Goal: Task Accomplishment & Management: Use online tool/utility

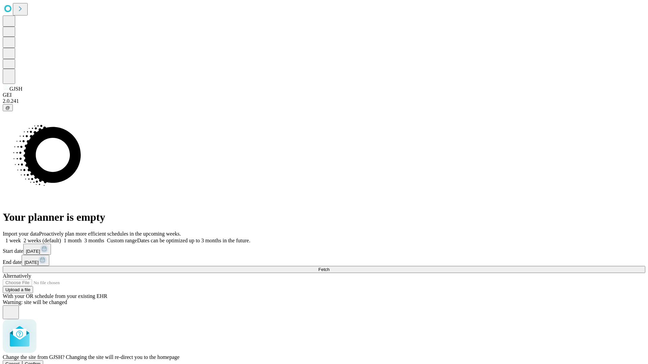
click at [41, 362] on span "Confirm" at bounding box center [33, 364] width 16 height 5
click at [21, 238] on label "1 week" at bounding box center [12, 241] width 18 height 6
click at [329, 267] on span "Fetch" at bounding box center [323, 269] width 11 height 5
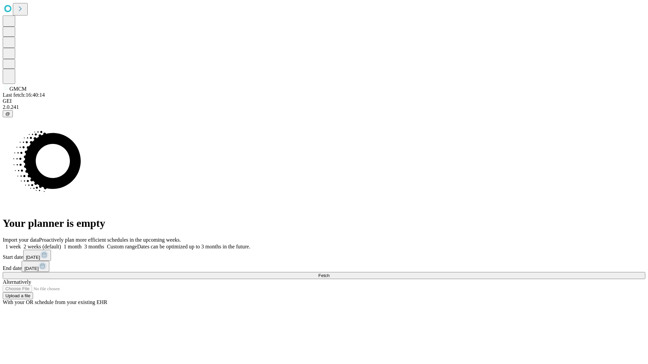
click at [329, 273] on span "Fetch" at bounding box center [323, 275] width 11 height 5
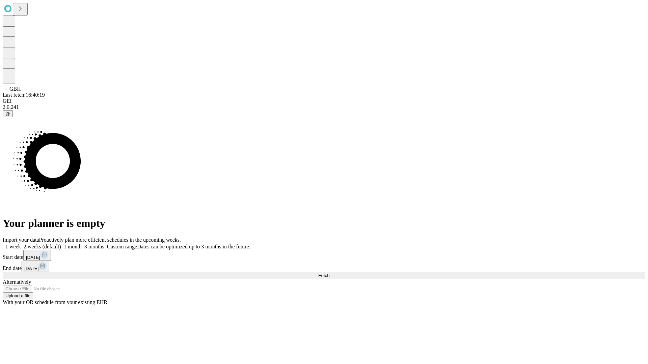
click at [21, 244] on label "1 week" at bounding box center [12, 247] width 18 height 6
click at [329, 273] on span "Fetch" at bounding box center [323, 275] width 11 height 5
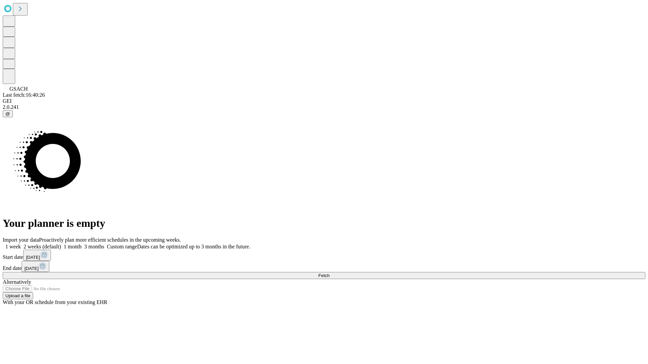
click at [21, 244] on label "1 week" at bounding box center [12, 247] width 18 height 6
click at [329, 273] on span "Fetch" at bounding box center [323, 275] width 11 height 5
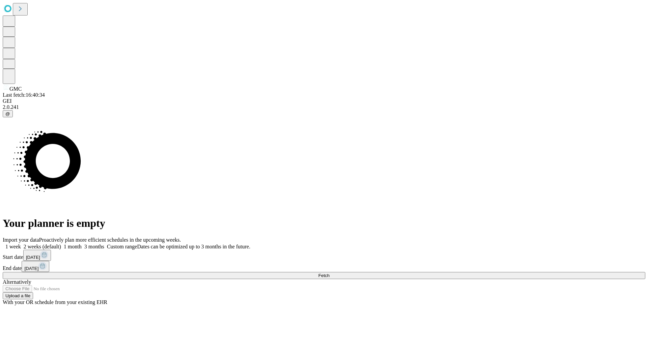
click at [21, 244] on label "1 week" at bounding box center [12, 247] width 18 height 6
click at [329, 273] on span "Fetch" at bounding box center [323, 275] width 11 height 5
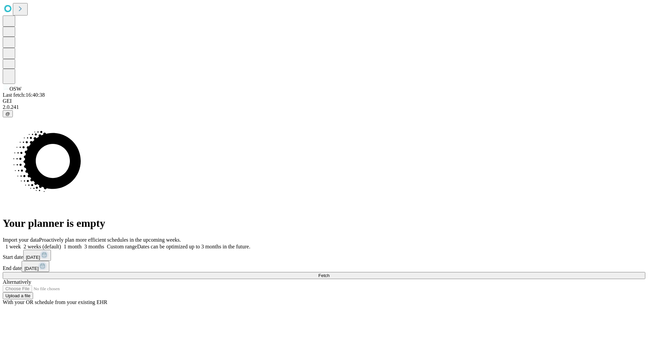
click at [21, 244] on label "1 week" at bounding box center [12, 247] width 18 height 6
click at [329, 273] on span "Fetch" at bounding box center [323, 275] width 11 height 5
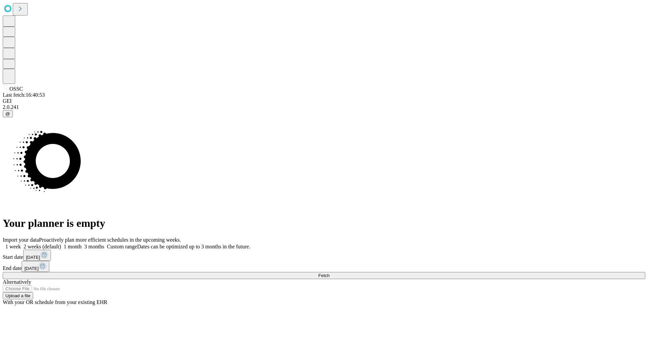
click at [21, 244] on label "1 week" at bounding box center [12, 247] width 18 height 6
click at [329, 273] on span "Fetch" at bounding box center [323, 275] width 11 height 5
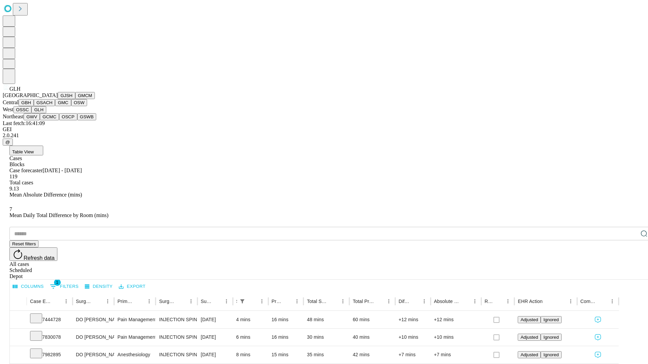
click at [40, 120] on button "GWV" at bounding box center [32, 116] width 16 height 7
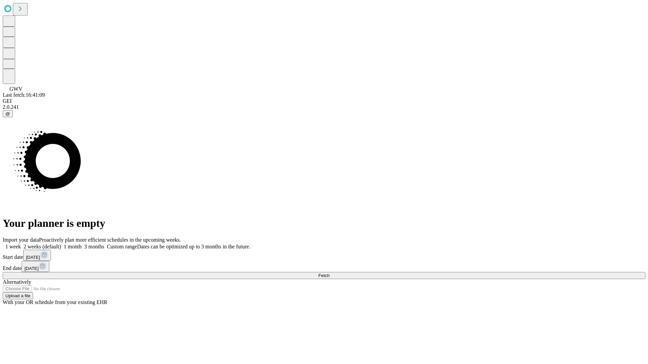
click at [21, 244] on label "1 week" at bounding box center [12, 247] width 18 height 6
click at [329, 273] on span "Fetch" at bounding box center [323, 275] width 11 height 5
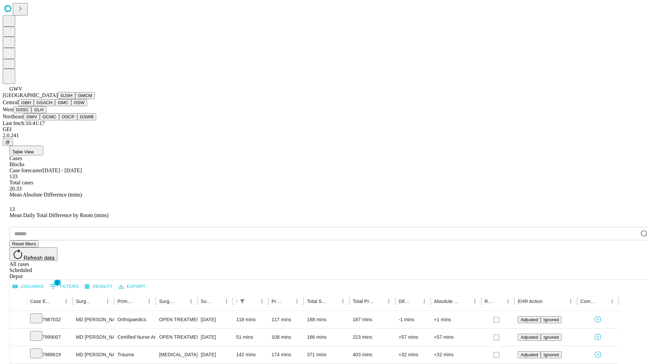
click at [52, 120] on button "GCMC" at bounding box center [49, 116] width 19 height 7
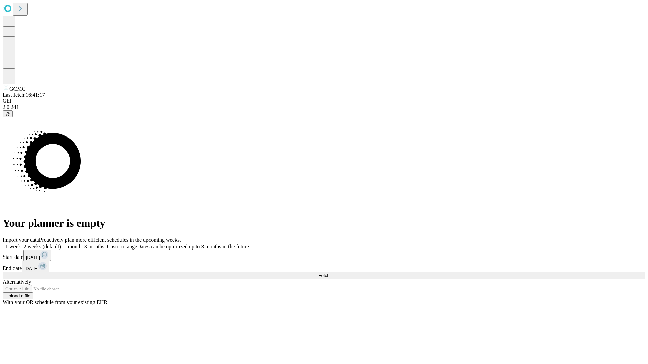
click at [21, 244] on label "1 week" at bounding box center [12, 247] width 18 height 6
click at [329, 273] on span "Fetch" at bounding box center [323, 275] width 11 height 5
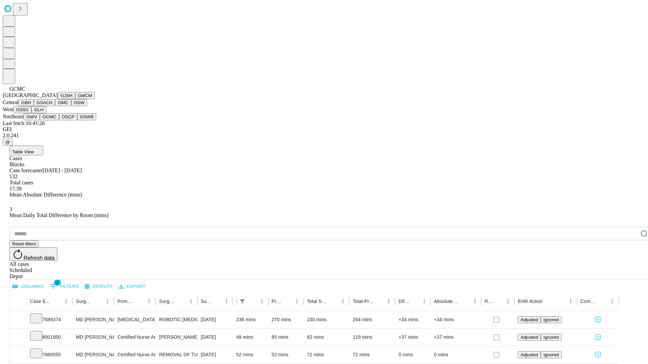
click at [59, 120] on button "OSCP" at bounding box center [68, 116] width 18 height 7
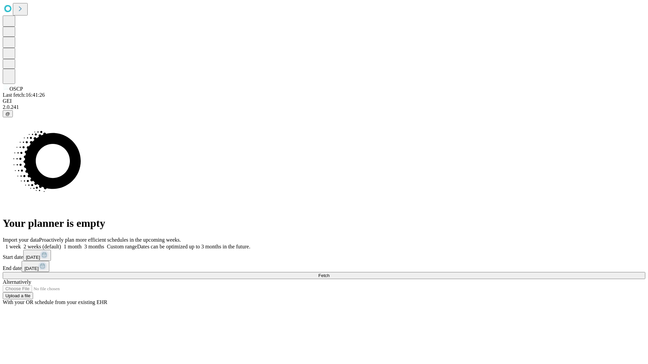
click at [21, 244] on label "1 week" at bounding box center [12, 247] width 18 height 6
click at [329, 273] on span "Fetch" at bounding box center [323, 275] width 11 height 5
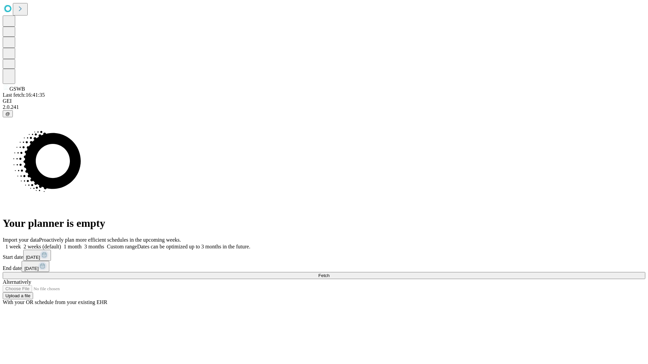
click at [21, 244] on label "1 week" at bounding box center [12, 247] width 18 height 6
click at [329, 273] on span "Fetch" at bounding box center [323, 275] width 11 height 5
